Goal: Transaction & Acquisition: Purchase product/service

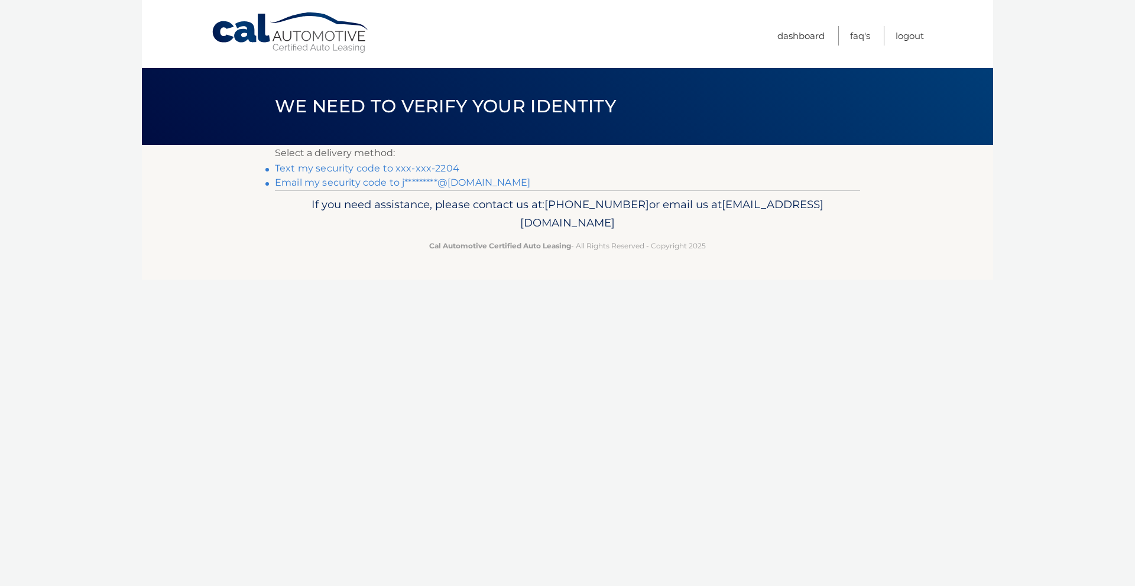
click at [336, 170] on link "Text my security code to xxx-xxx-2204" at bounding box center [367, 168] width 184 height 11
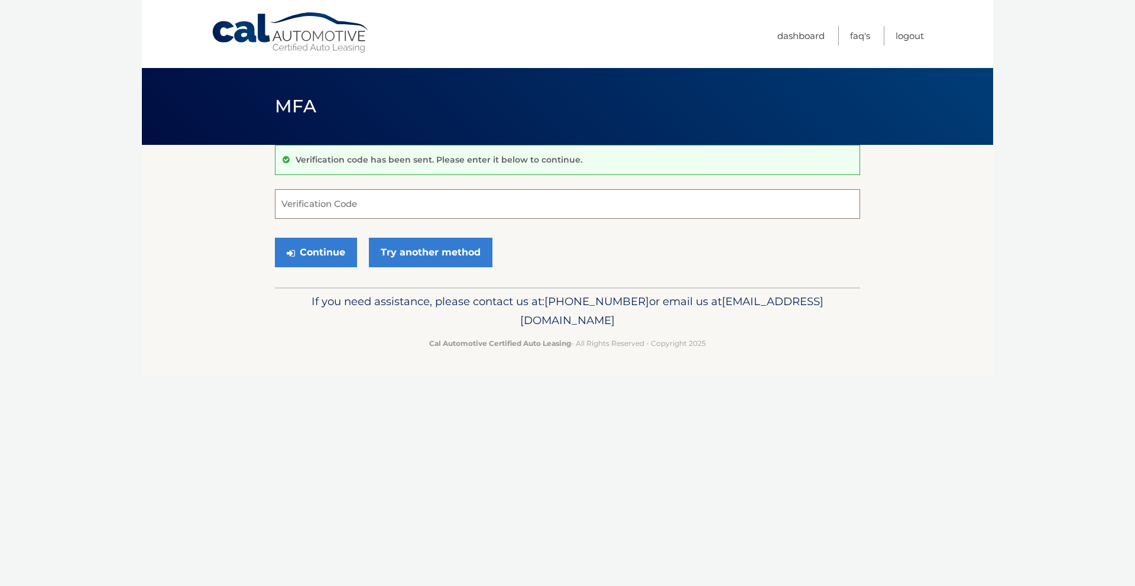
click at [389, 205] on input "Verification Code" at bounding box center [567, 204] width 585 height 30
type input "665409"
click at [275, 238] on button "Continue" at bounding box center [316, 253] width 82 height 30
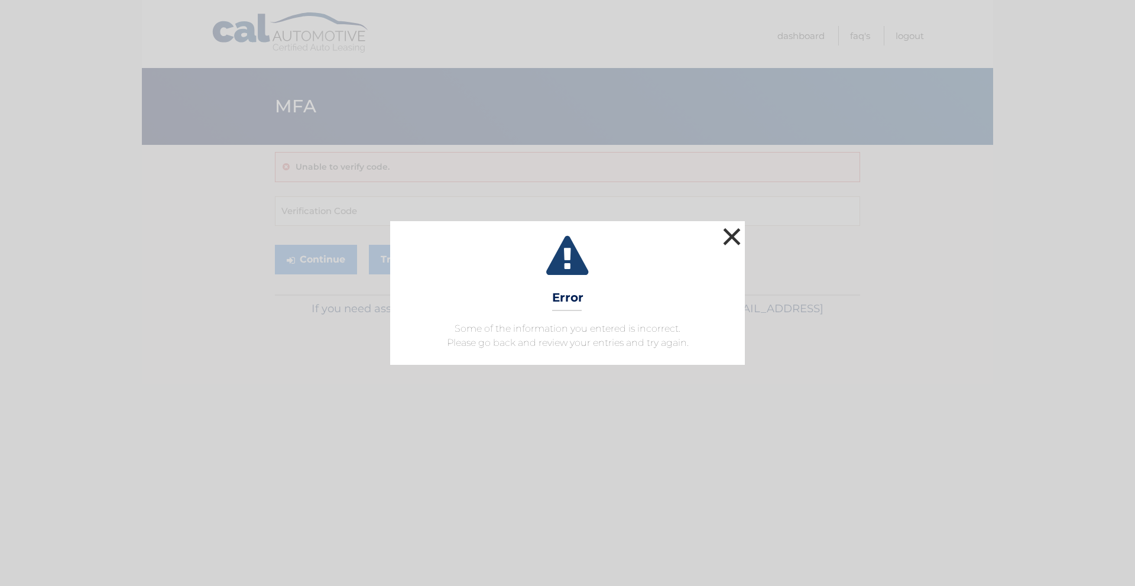
click at [732, 236] on button "×" at bounding box center [732, 237] width 24 height 24
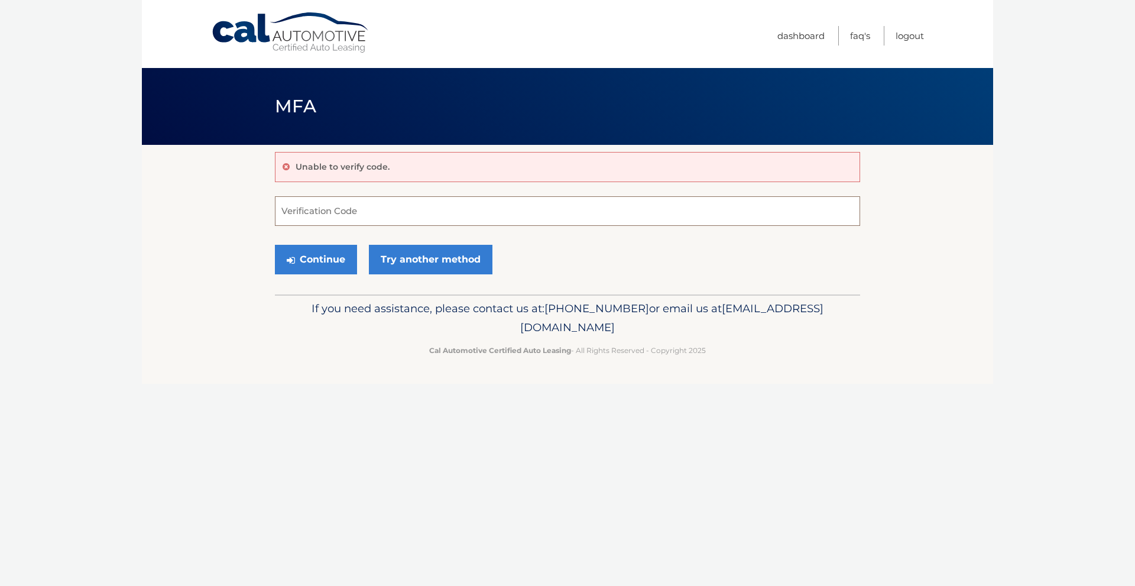
click at [477, 209] on input "Verification Code" at bounding box center [567, 211] width 585 height 30
type input "655409"
click at [306, 262] on button "Continue" at bounding box center [316, 260] width 82 height 30
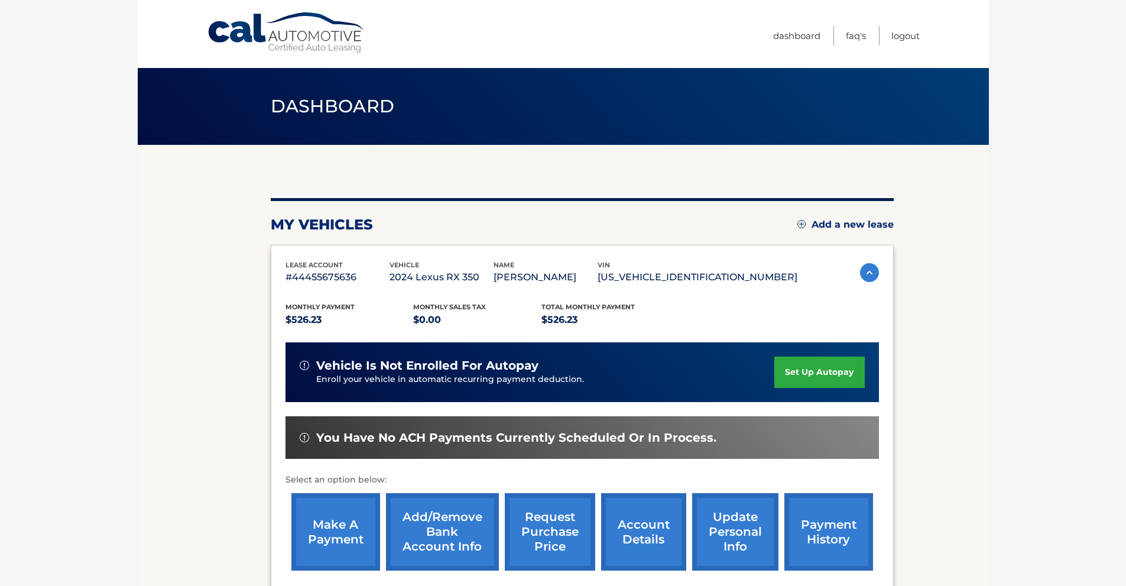
click at [340, 520] on link "make a payment" at bounding box center [335, 531] width 89 height 77
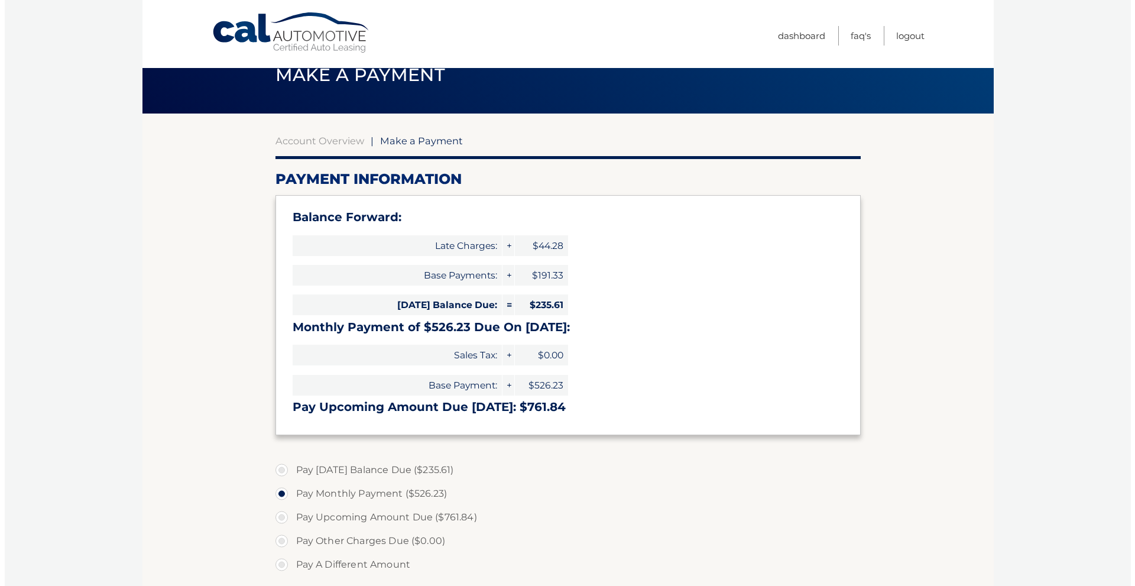
scroll to position [236, 0]
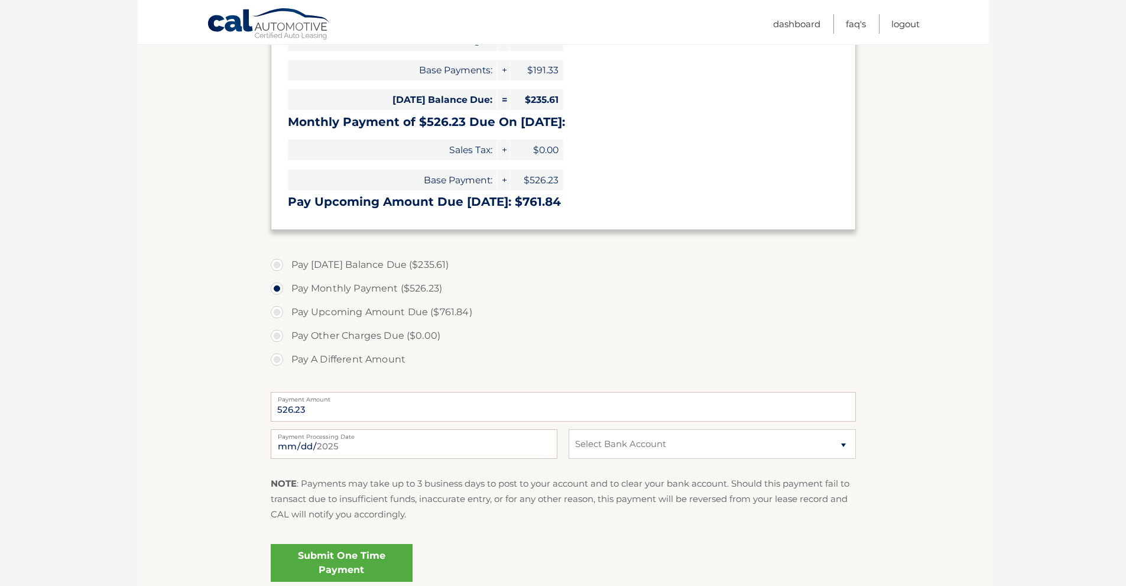
click at [277, 358] on label "Pay A Different Amount" at bounding box center [563, 360] width 585 height 24
click at [277, 358] on input "Pay A Different Amount" at bounding box center [281, 357] width 12 height 19
radio input "true"
type input "250.00"
click at [662, 440] on select "Select Bank Account Checking CAPITAL ONE N.A. *****5980 Checking JPMORGAN CHASE…" at bounding box center [712, 444] width 287 height 30
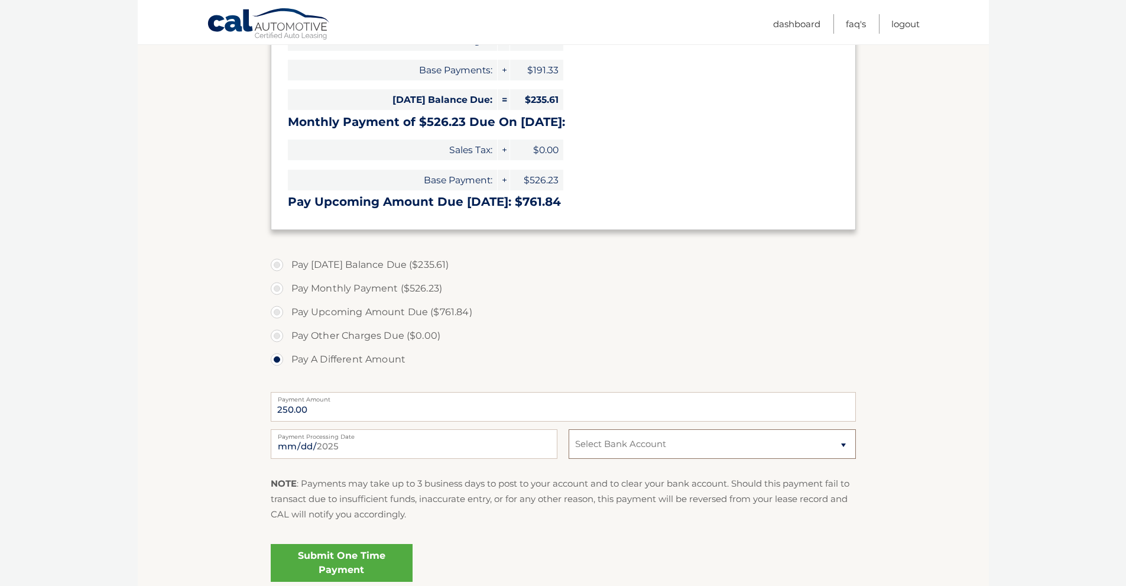
select select "YTZlMTVhZjYtOGExMy00YTRhLThiN2UtYjQ2YjcxNDBhZjQ4"
click at [569, 429] on select "Select Bank Account Checking CAPITAL ONE N.A. *****5980 Checking JPMORGAN CHASE…" at bounding box center [712, 444] width 287 height 30
click at [341, 554] on link "Submit One Time Payment" at bounding box center [342, 563] width 142 height 38
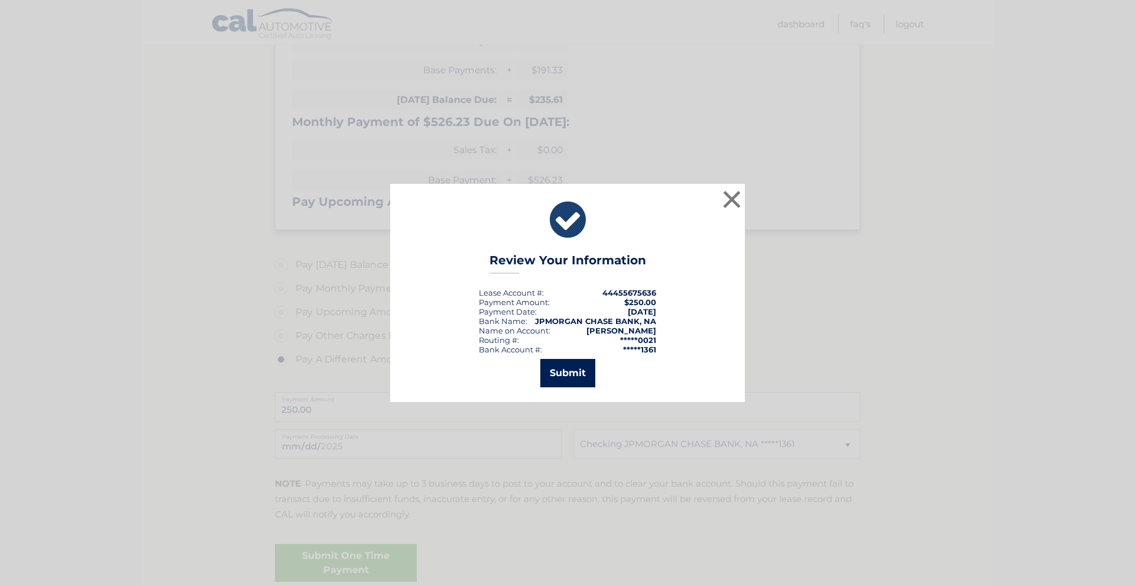
click at [570, 374] on button "Submit" at bounding box center [567, 373] width 55 height 28
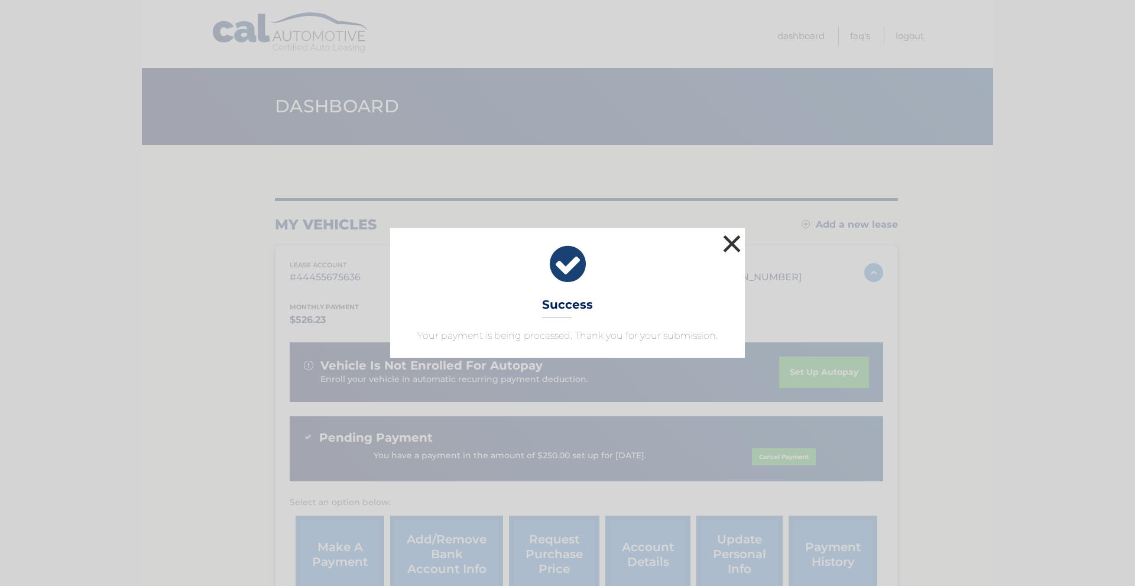
click at [725, 238] on button "×" at bounding box center [732, 244] width 24 height 24
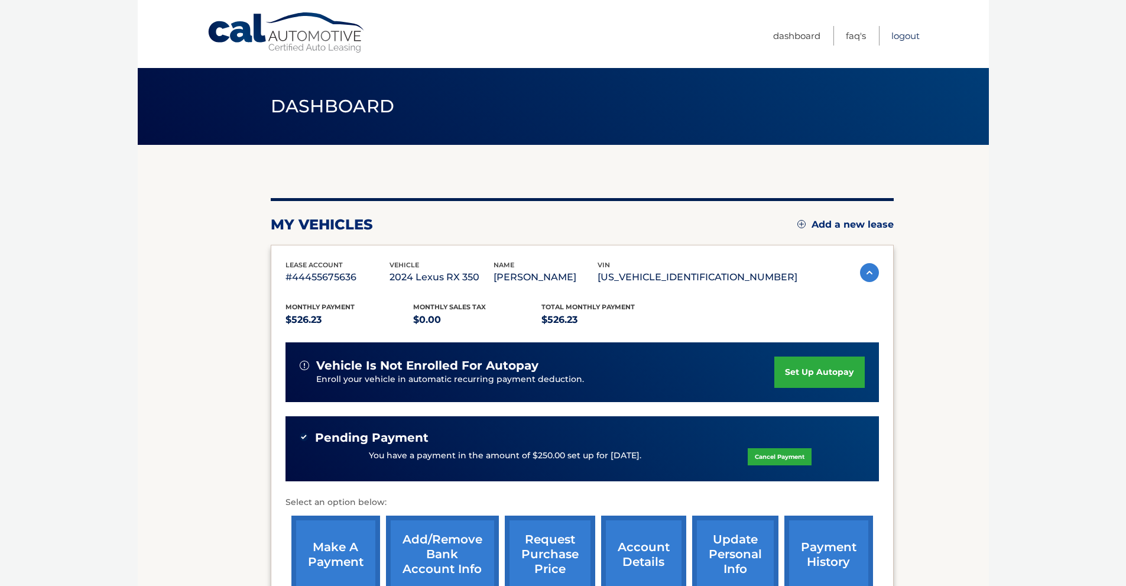
click at [901, 40] on link "Logout" at bounding box center [905, 36] width 28 height 20
